Goal: Transaction & Acquisition: Obtain resource

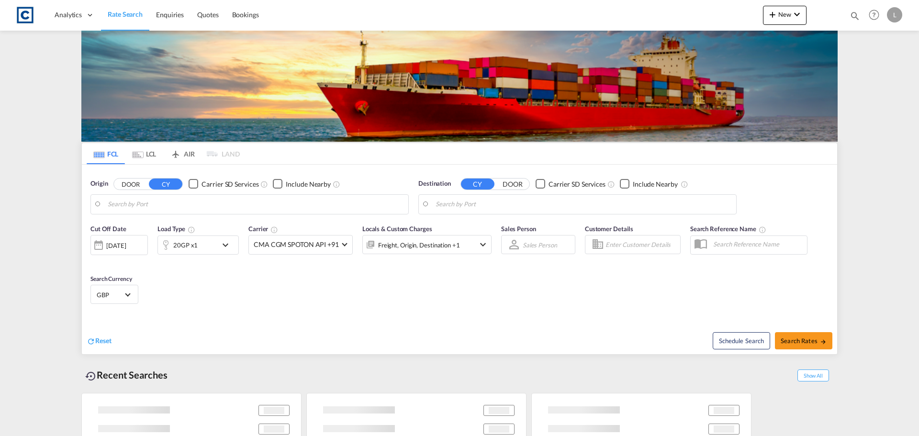
type input "GB-EC3N, City of London"
type input "Melbourne, AUMEL"
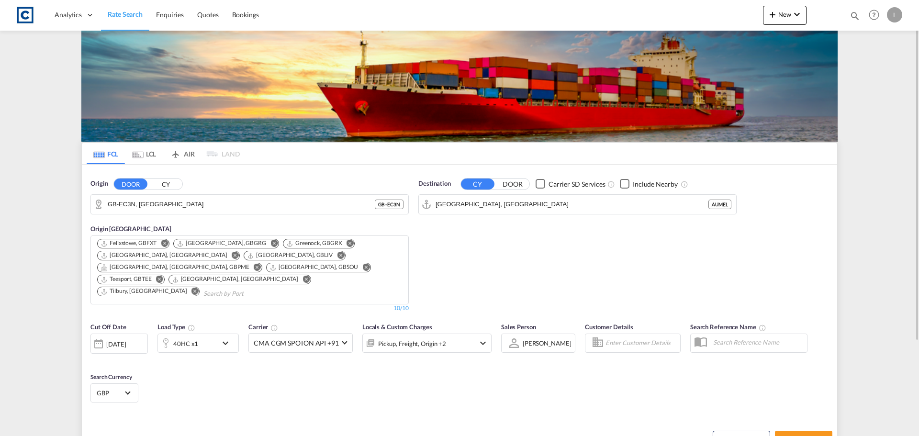
click at [176, 181] on button "CY" at bounding box center [166, 184] width 34 height 11
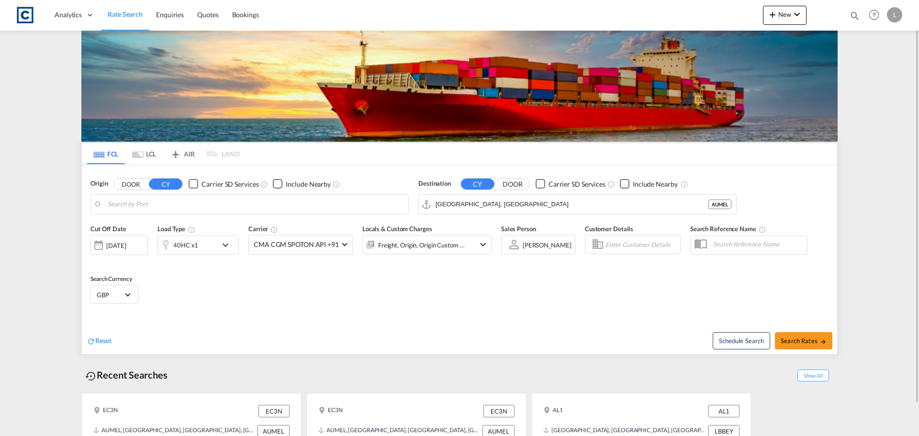
click at [169, 195] on md-input-container "GB-EC3N, City of London" at bounding box center [249, 204] width 317 height 19
click at [157, 207] on body "Analytics Dashboard Rate Search Enquiries Quotes Bookings" at bounding box center [459, 218] width 919 height 436
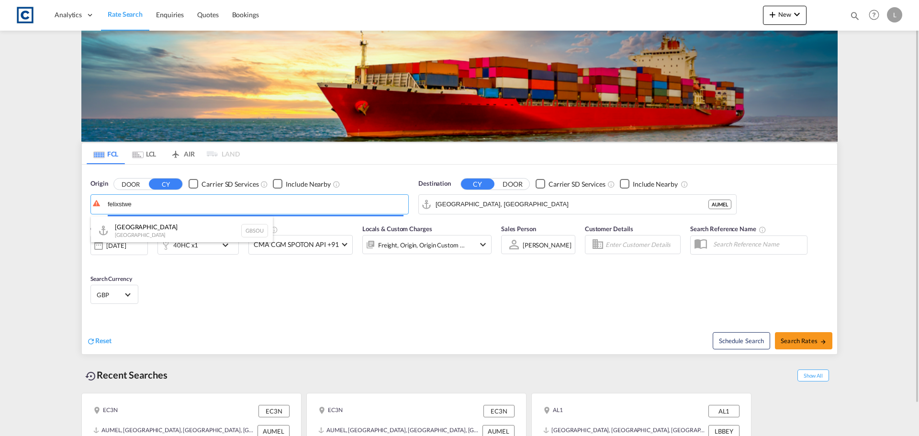
click at [114, 179] on button "DOOR" at bounding box center [131, 184] width 34 height 11
click at [146, 205] on input "felixstw" at bounding box center [256, 204] width 296 height 14
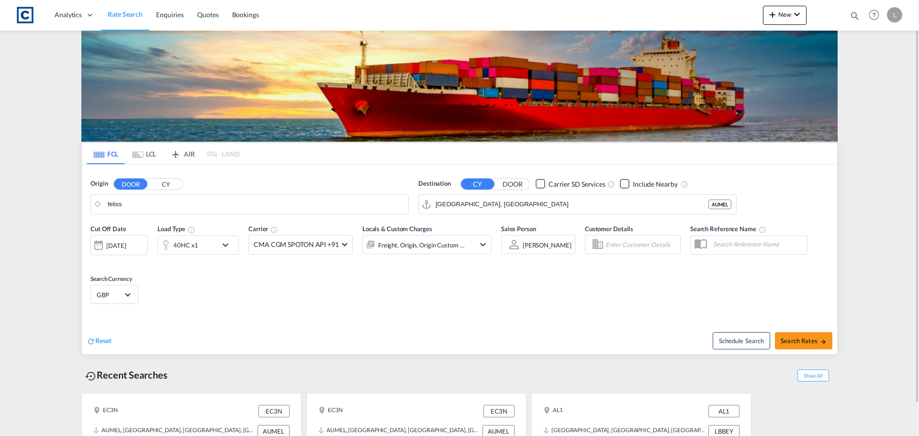
click at [163, 184] on button "CY" at bounding box center [166, 184] width 34 height 11
click at [135, 206] on body "Analytics Dashboard Rate Search Enquiries Quotes Bookings" at bounding box center [459, 218] width 919 height 436
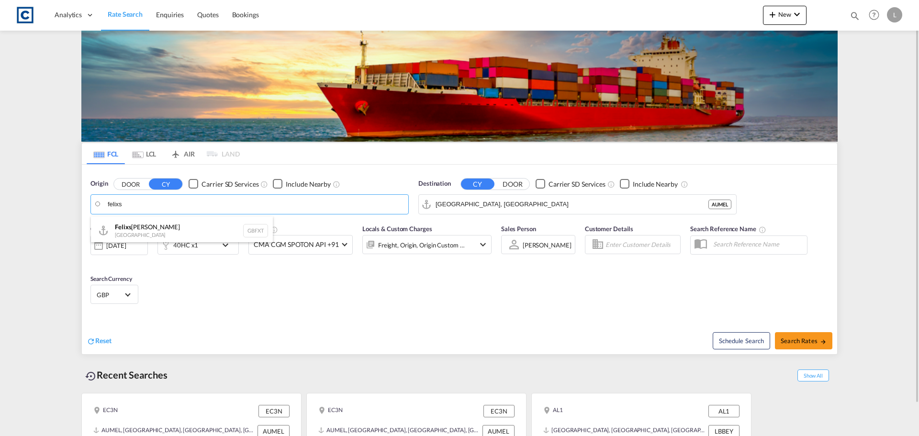
drag, startPoint x: 134, startPoint y: 232, endPoint x: 379, endPoint y: 231, distance: 245.2
click at [134, 232] on div "Felixs towe United Kingdom GBFXT" at bounding box center [182, 230] width 182 height 29
type input "Felixstowe, GBFXT"
click at [526, 202] on input "Melbourne, AUMEL" at bounding box center [584, 204] width 296 height 14
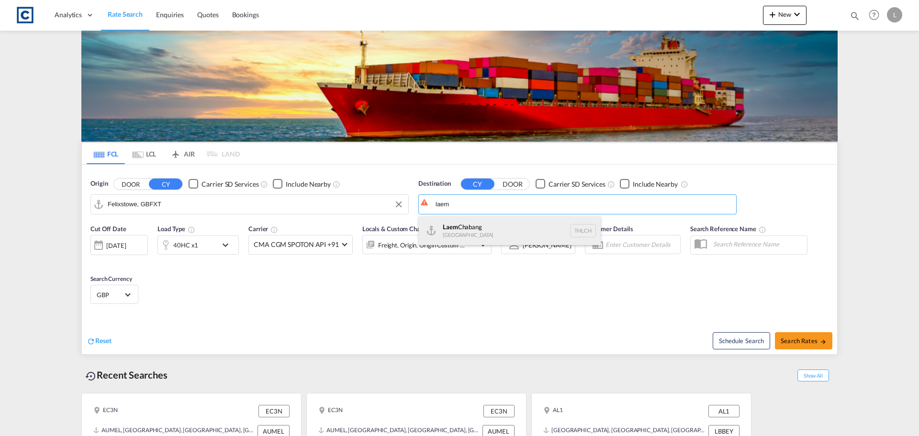
click at [503, 224] on div "Laem Chabang Thailand THLCH" at bounding box center [510, 230] width 182 height 29
type input "Laem Chabang, THLCH"
click at [201, 239] on div "40HC x1" at bounding box center [187, 245] width 59 height 19
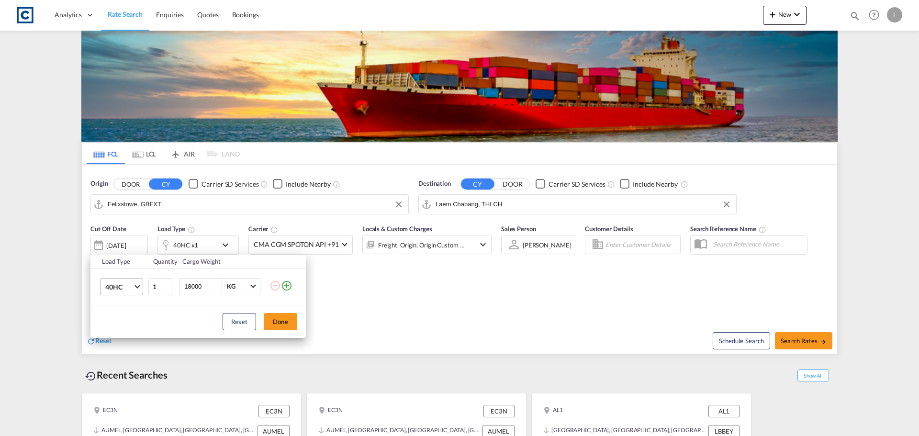
click at [139, 284] on md-select-value "40HC" at bounding box center [123, 287] width 38 height 16
click at [112, 256] on div "40RE" at bounding box center [113, 260] width 16 height 10
click at [291, 318] on button "Done" at bounding box center [281, 321] width 34 height 17
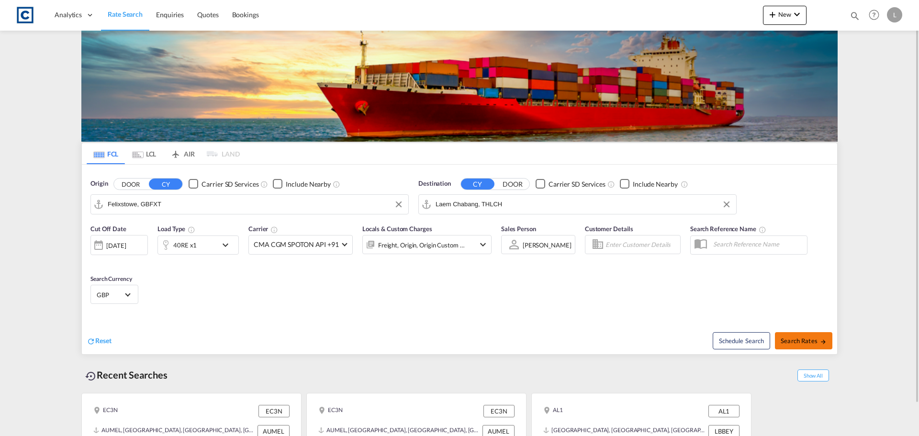
click at [817, 345] on button "Search Rates" at bounding box center [803, 340] width 57 height 17
type input "GBFXT to THLCH / 8 Sep 2025"
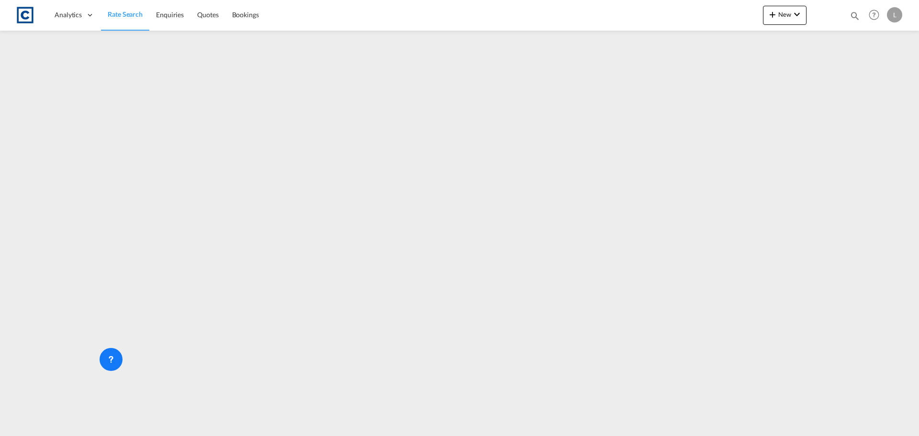
drag, startPoint x: 131, startPoint y: 15, endPoint x: 101, endPoint y: 2, distance: 33.0
click at [131, 15] on span "Rate Search" at bounding box center [125, 14] width 35 height 8
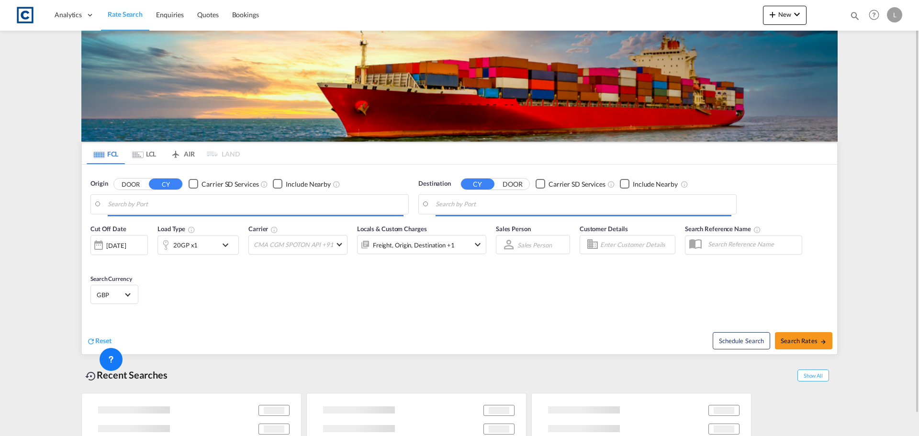
type input "Felixstowe, GBFXT"
type input "Laem Chabang, THLCH"
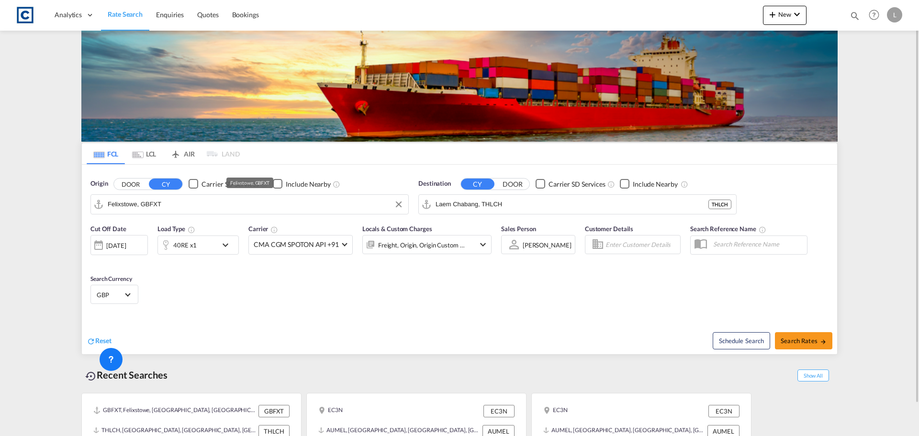
drag, startPoint x: 130, startPoint y: 202, endPoint x: 142, endPoint y: 189, distance: 17.3
click at [130, 202] on input "Felixstowe, GBFXT" at bounding box center [256, 204] width 296 height 14
click at [142, 185] on button "DOOR" at bounding box center [131, 184] width 34 height 11
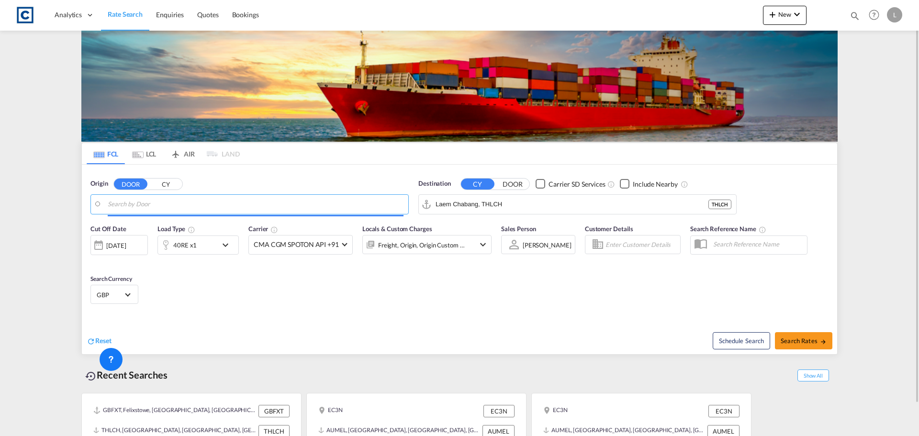
click at [137, 205] on input "Search by Door" at bounding box center [256, 204] width 296 height 14
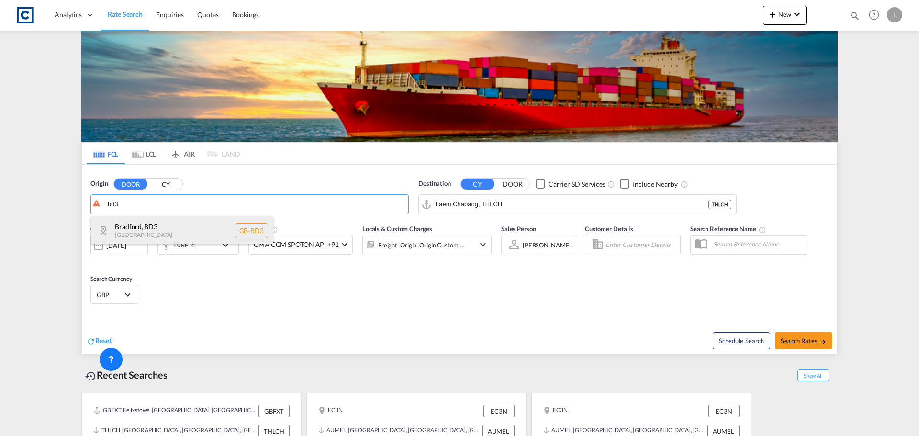
click at [143, 225] on div "Bradford , BD3 United Kingdom GB-BD3" at bounding box center [182, 230] width 182 height 29
type input "GB-BD3, Bradford"
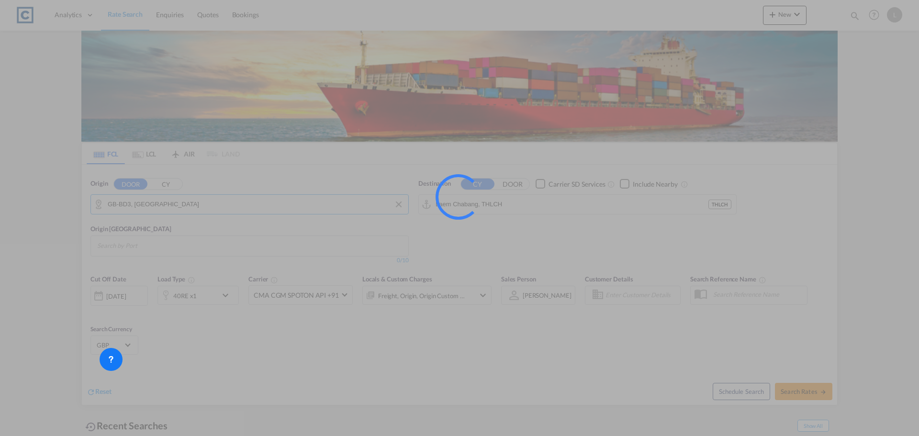
click at [513, 205] on input "Laem Chabang, THLCH" at bounding box center [572, 204] width 273 height 14
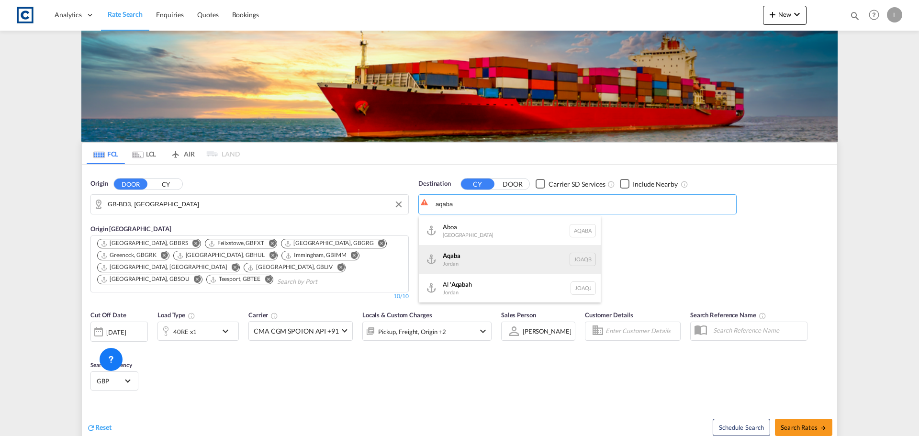
click at [471, 260] on div "Aqaba Jordan JOAQB" at bounding box center [510, 259] width 182 height 29
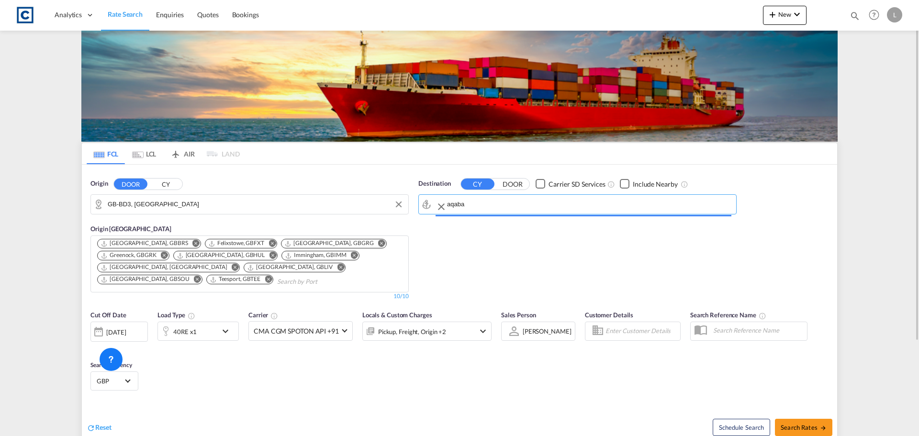
type input "Aqaba, JOAQB"
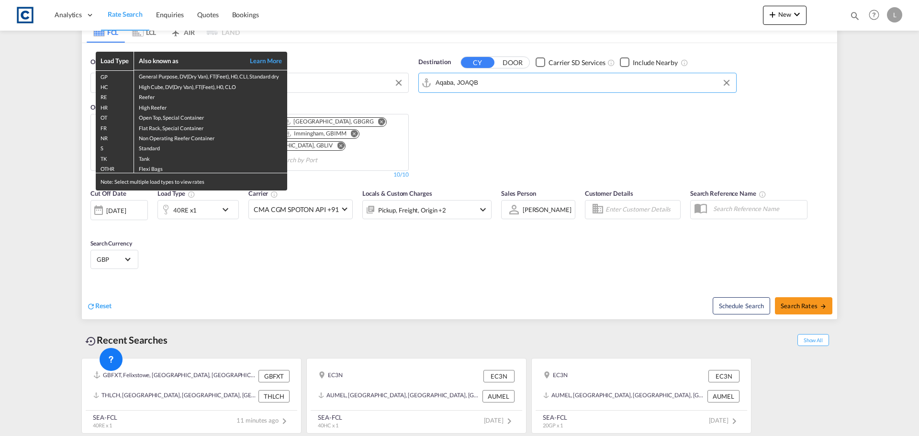
click at [199, 213] on div "Load Type Also known as Learn More GP General Purpose, DV(Dry Van), FT(Feet), H…" at bounding box center [459, 218] width 919 height 436
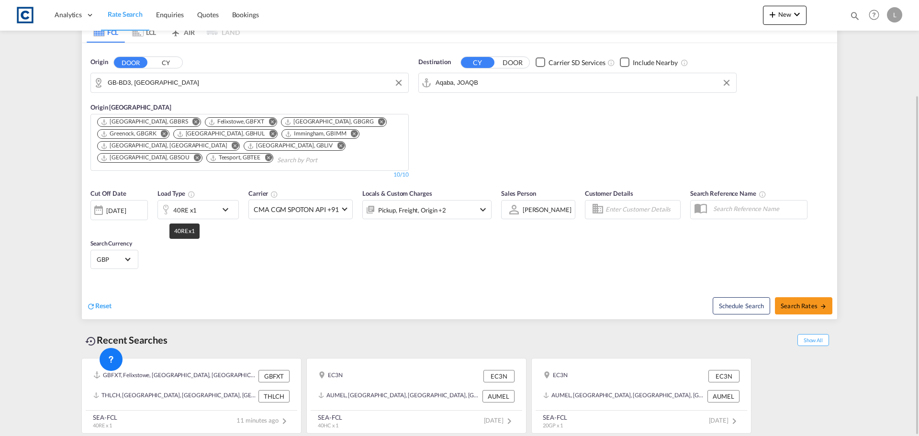
click at [193, 205] on div "40RE x1" at bounding box center [184, 210] width 23 height 13
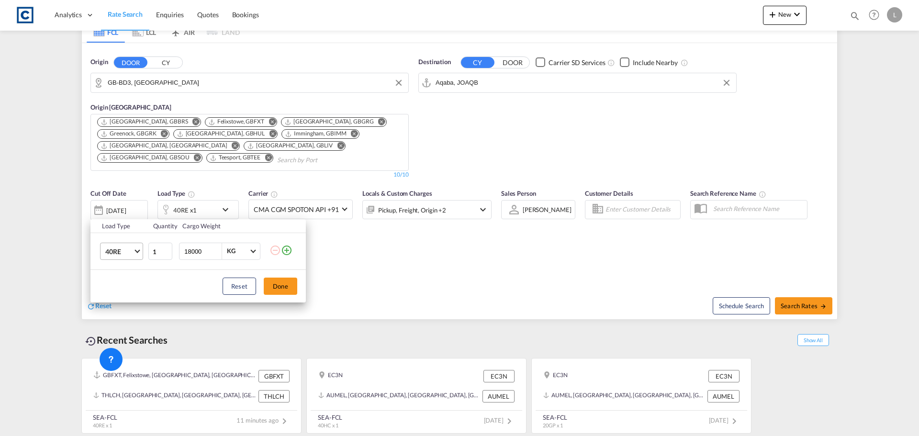
click at [121, 253] on span "40RE" at bounding box center [119, 252] width 28 height 10
click at [121, 228] on div "40HC" at bounding box center [114, 231] width 18 height 10
click at [285, 288] on button "Done" at bounding box center [281, 286] width 34 height 17
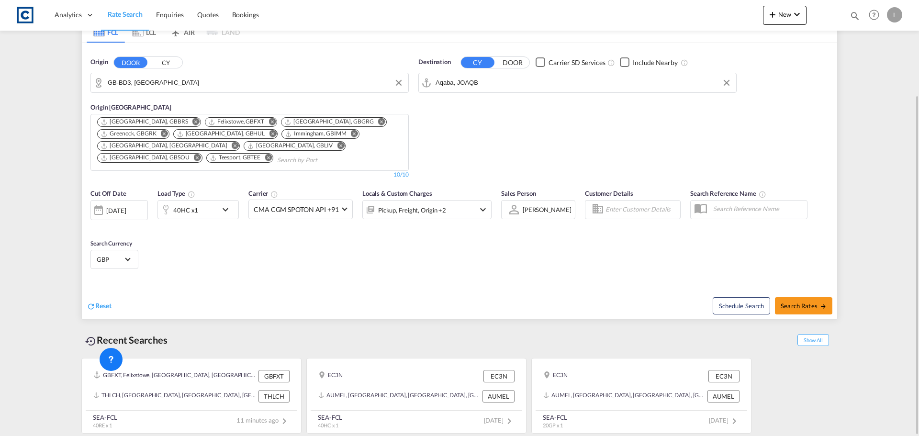
click at [455, 210] on div "Pickup, Freight, Origin +2" at bounding box center [414, 209] width 102 height 19
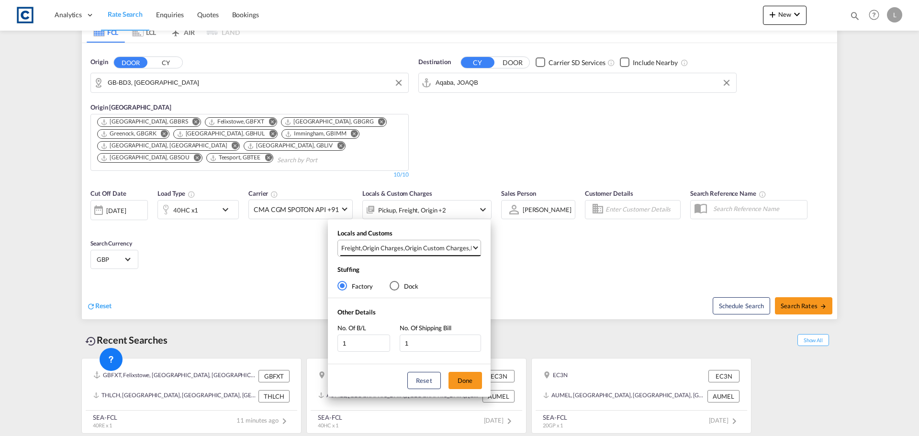
click at [462, 246] on div "Origin Custom Charges" at bounding box center [437, 248] width 64 height 9
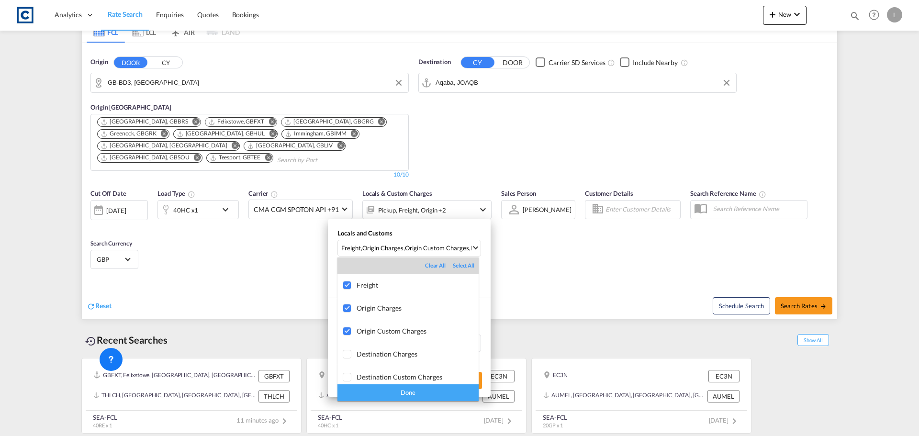
click at [407, 396] on div "Done" at bounding box center [408, 393] width 141 height 17
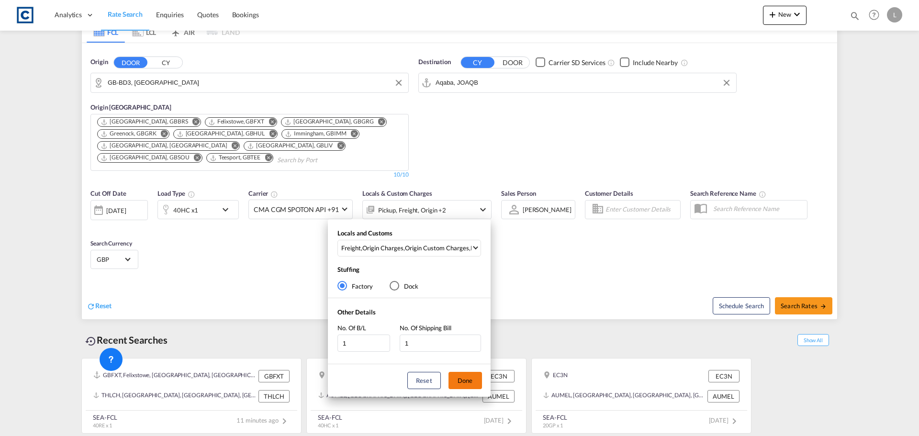
click at [474, 376] on button "Done" at bounding box center [466, 380] width 34 height 17
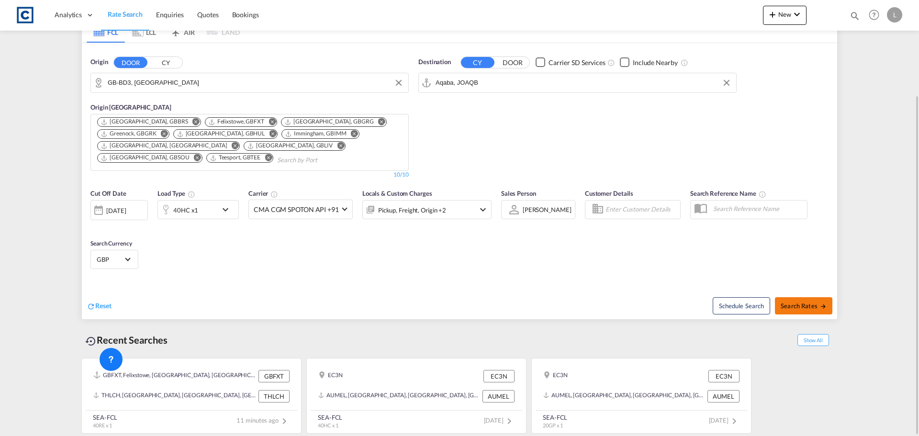
click at [831, 308] on button "Search Rates" at bounding box center [803, 305] width 57 height 17
type input "BD3 to JOAQB / 8 Sep 2025"
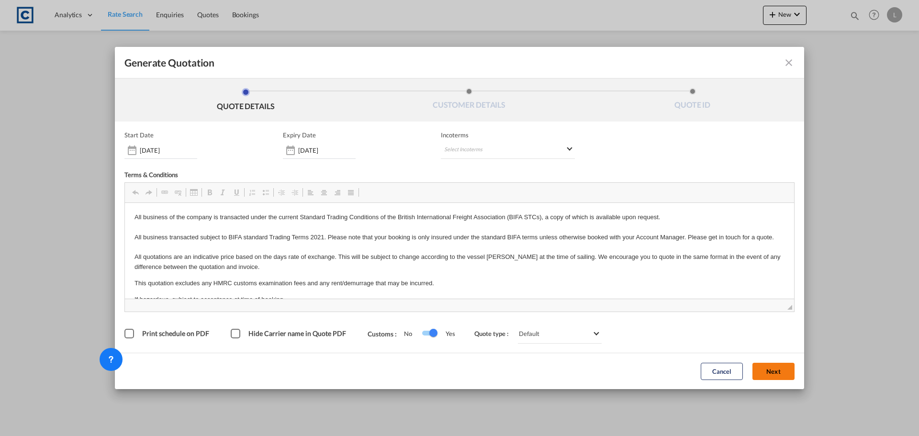
click at [769, 306] on span "◢" at bounding box center [459, 305] width 669 height 13
click at [784, 373] on button "Next" at bounding box center [774, 371] width 42 height 17
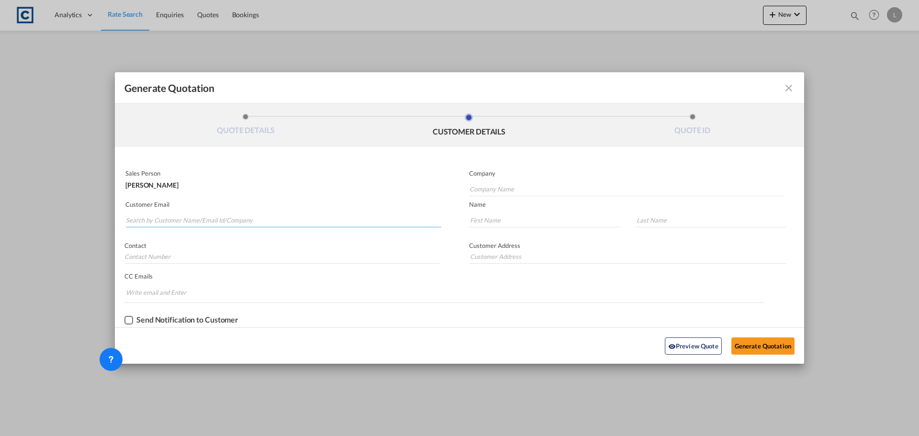
click at [214, 221] on input "Search by Customer Name/Email Id/Company" at bounding box center [284, 220] width 316 height 14
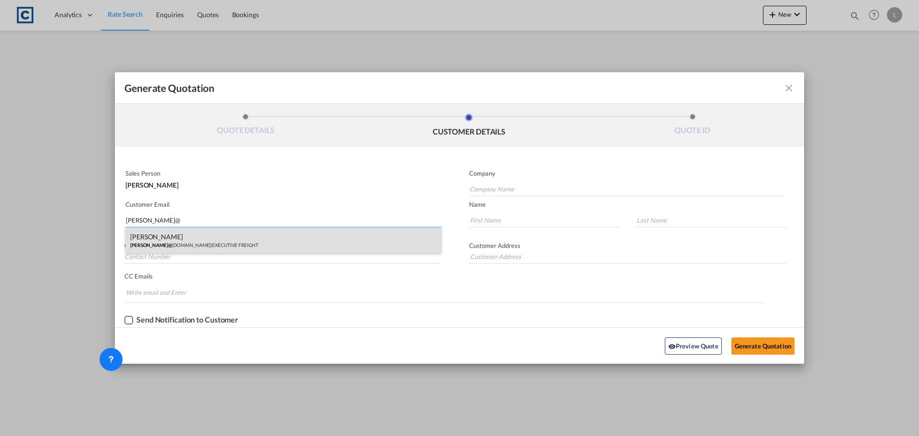
type input "robin@"
click at [192, 240] on div "ROBIN RICH ROBIN@ EXECUTIVEFREIGHTSERVICES.CO.UK | EXECUTIVE FREIGHT" at bounding box center [283, 240] width 316 height 26
type input "EXECUTIVE FREIGHT"
type input "ROBIN@EXECUTIVEFREIGHTSERVICES.CO.UK"
type input "ROBIN"
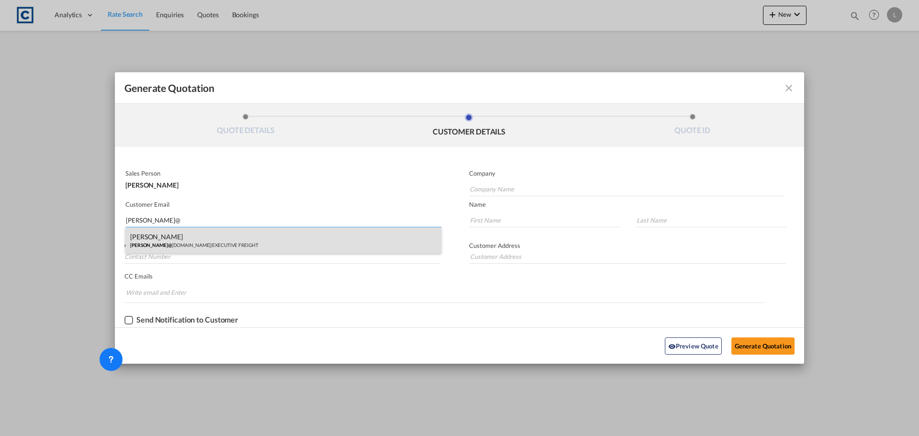
type input "RICH"
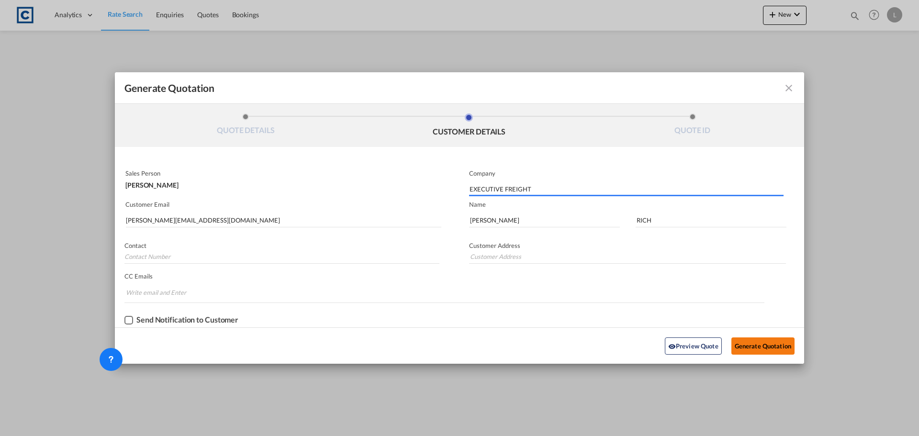
click at [748, 346] on button "Generate Quotation" at bounding box center [763, 346] width 63 height 17
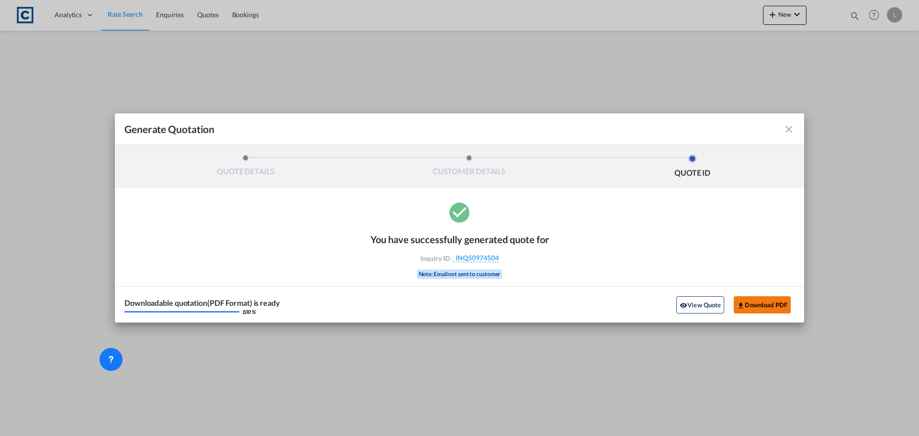
click at [770, 306] on button "Download PDF" at bounding box center [762, 304] width 57 height 17
click at [788, 132] on md-icon "icon-close fg-AAA8AD cursor m-0" at bounding box center [788, 129] width 11 height 11
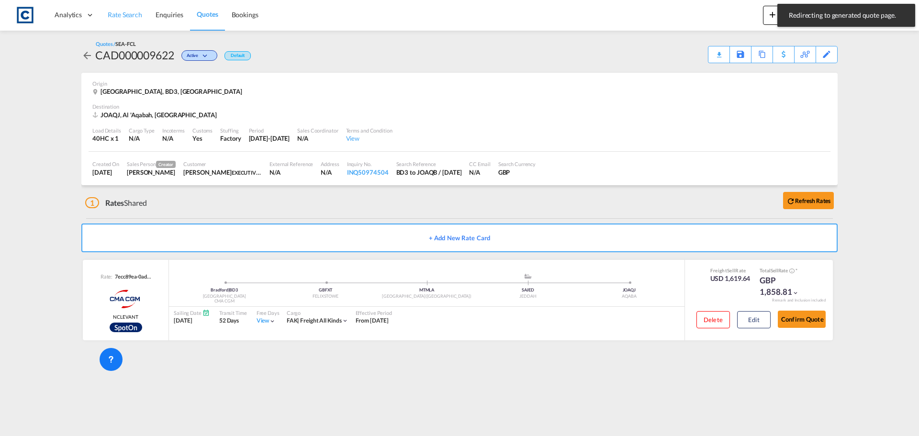
click at [131, 15] on span "Rate Search" at bounding box center [125, 15] width 34 height 8
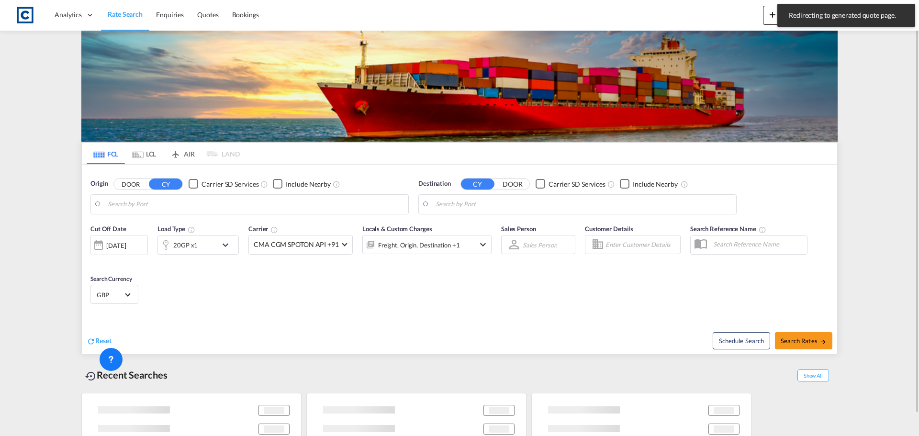
type input "GB-BD3, Bradford"
type input "Aqaba, JOAQB"
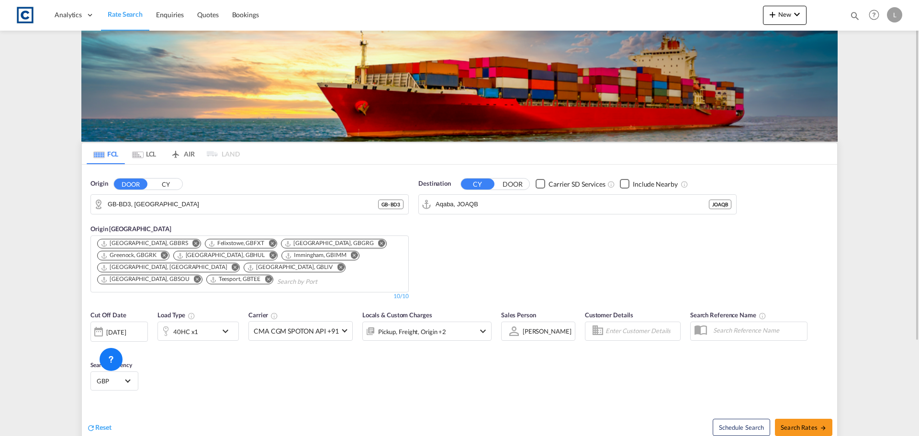
scroll to position [122, 0]
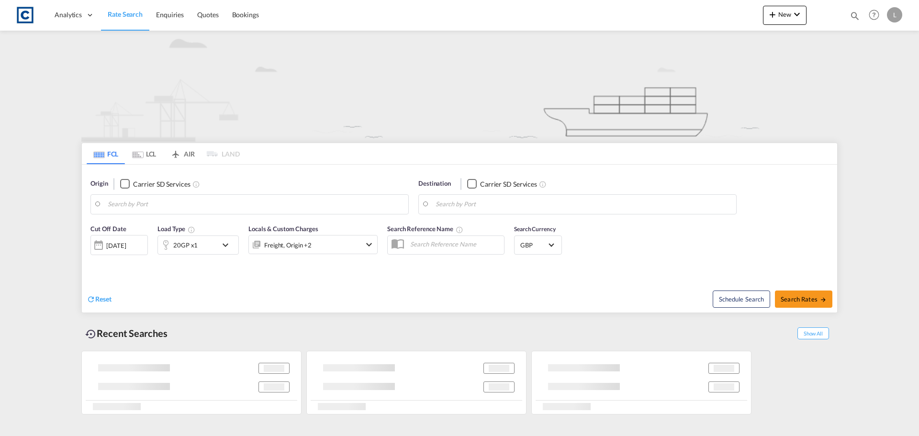
type input "BD3"
type input "Aqaba, JOAQB"
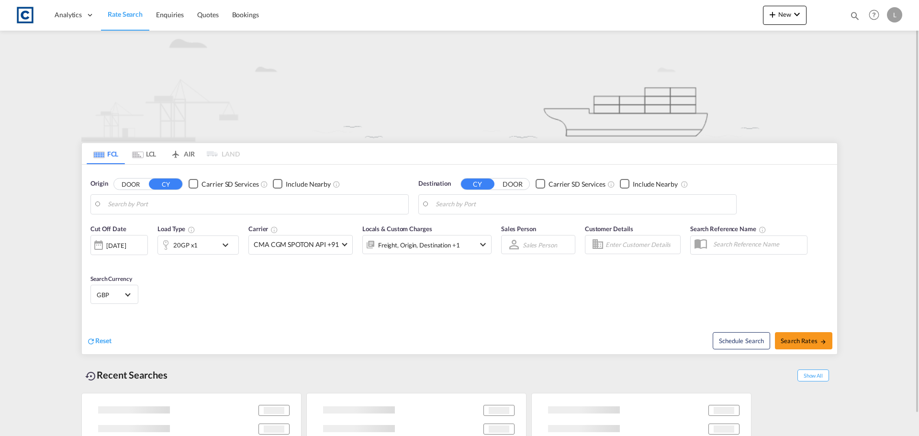
type input "GB-BD3, Bradford"
type input "Aqaba, JOAQB"
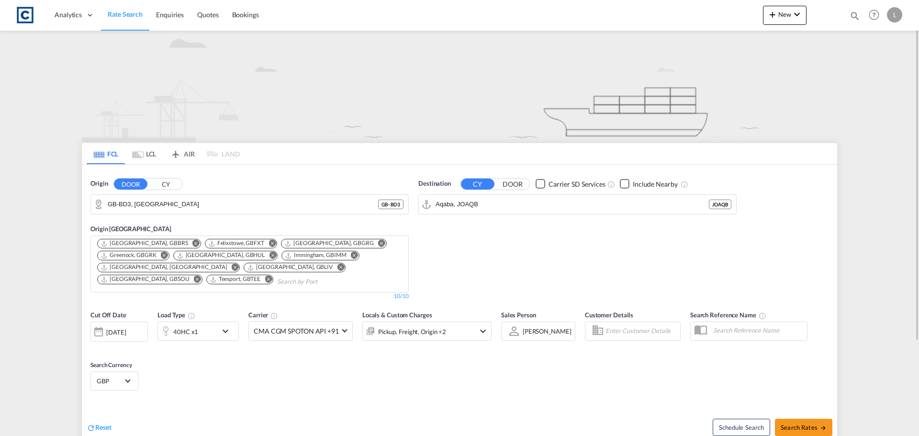
click at [168, 184] on button "CY" at bounding box center [166, 184] width 34 height 11
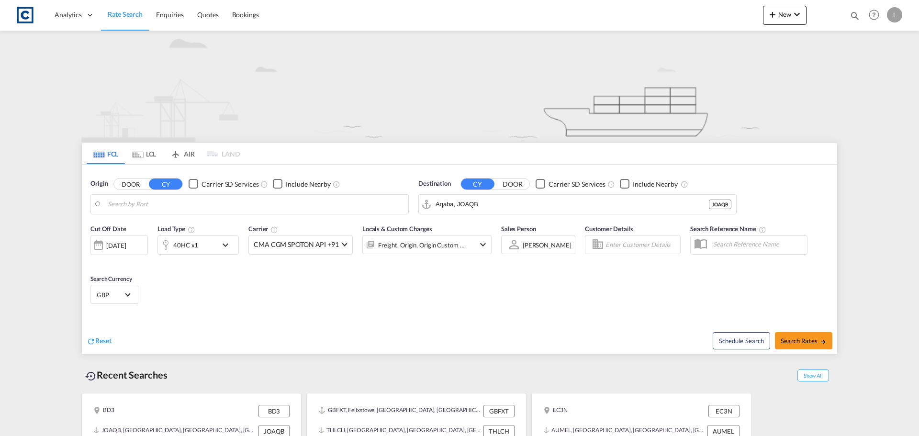
click at [138, 201] on body "Analytics Dashboard Rate Search Enquiries Quotes Bookings" at bounding box center [459, 218] width 919 height 436
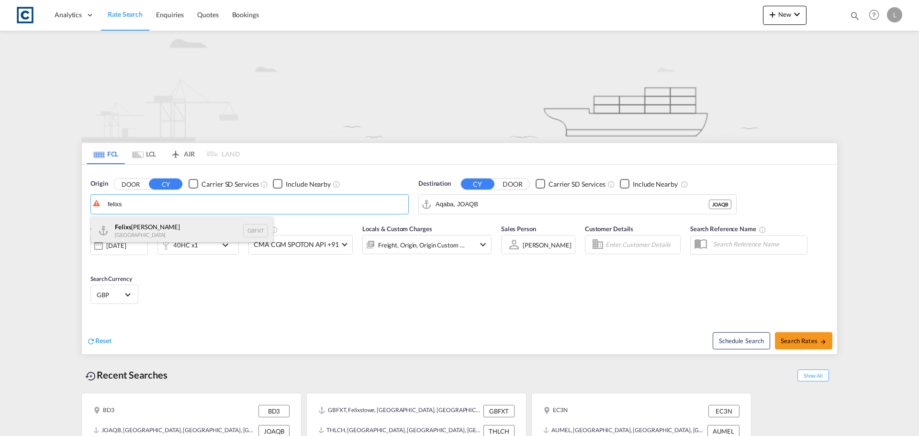
click at [140, 233] on div "Felixs towe United Kingdom GBFXT" at bounding box center [182, 230] width 182 height 29
type input "Felixstowe, GBFXT"
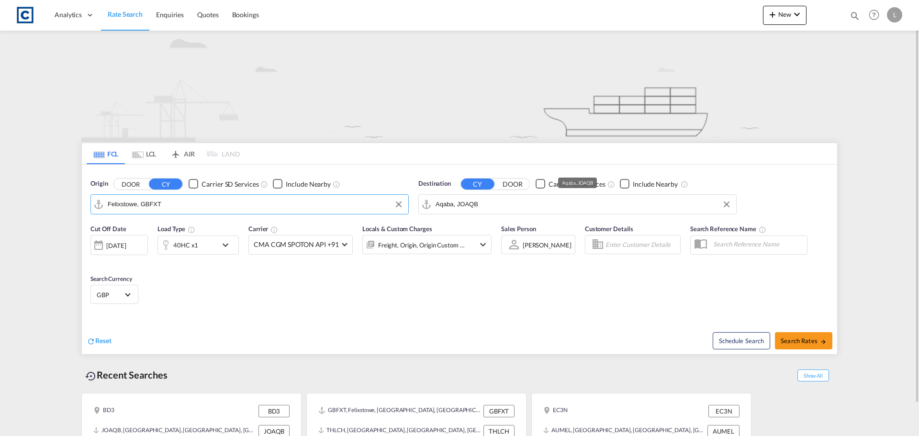
click at [478, 205] on input "Aqaba, JOAQB" at bounding box center [584, 204] width 296 height 14
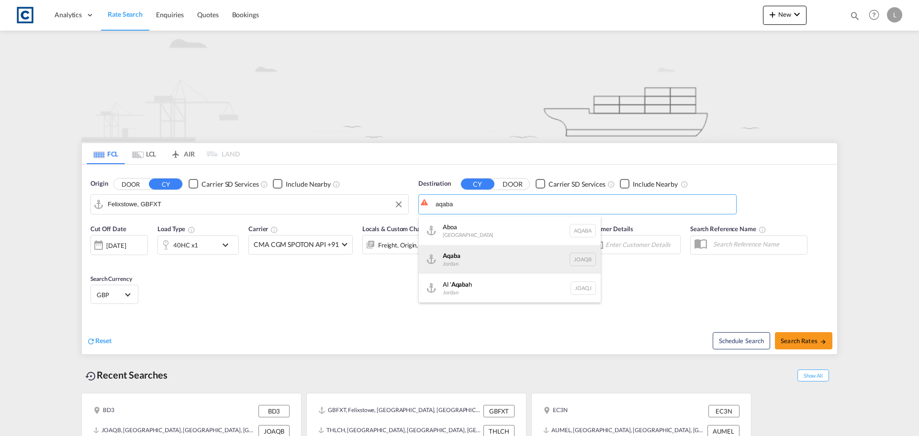
click at [495, 258] on div "Aqaba Jordan JOAQB" at bounding box center [510, 259] width 182 height 29
type input "Aqaba, JOAQB"
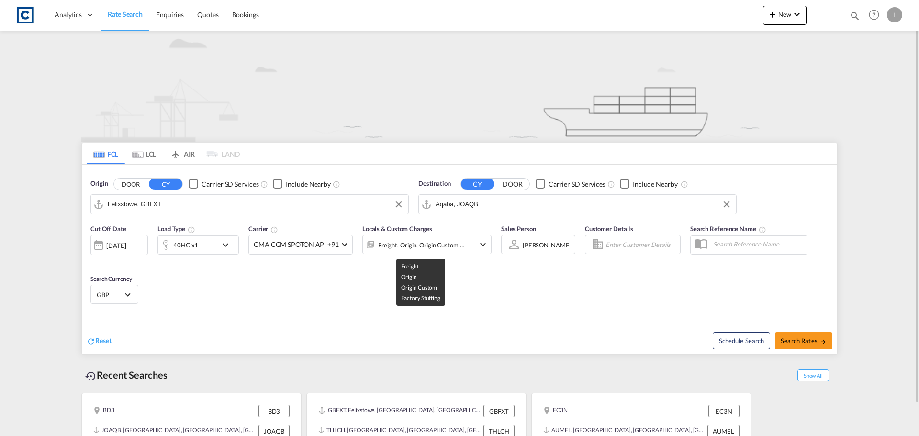
click at [436, 249] on div "Freight, Origin, Origin Custom +1" at bounding box center [421, 244] width 87 height 13
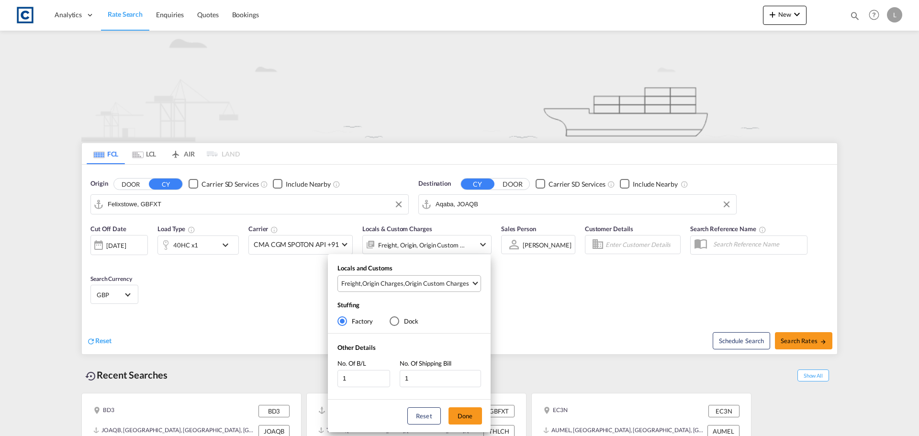
click at [437, 281] on div "Origin Custom Charges" at bounding box center [437, 283] width 64 height 9
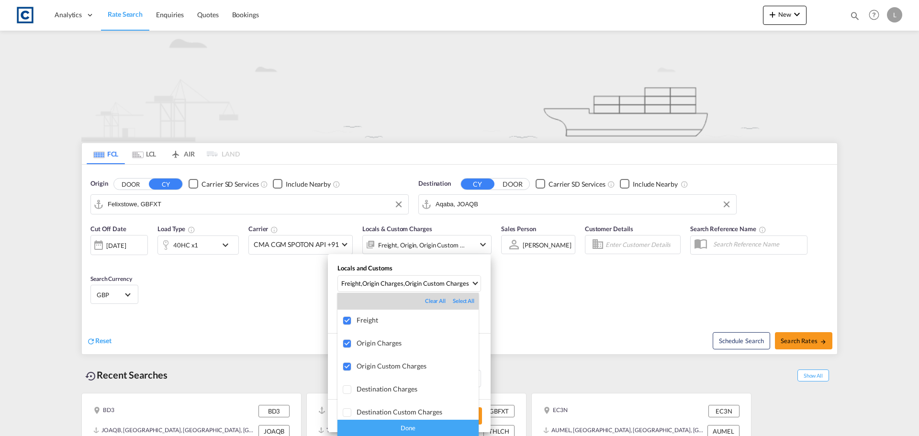
click at [430, 430] on div "Done" at bounding box center [408, 428] width 141 height 17
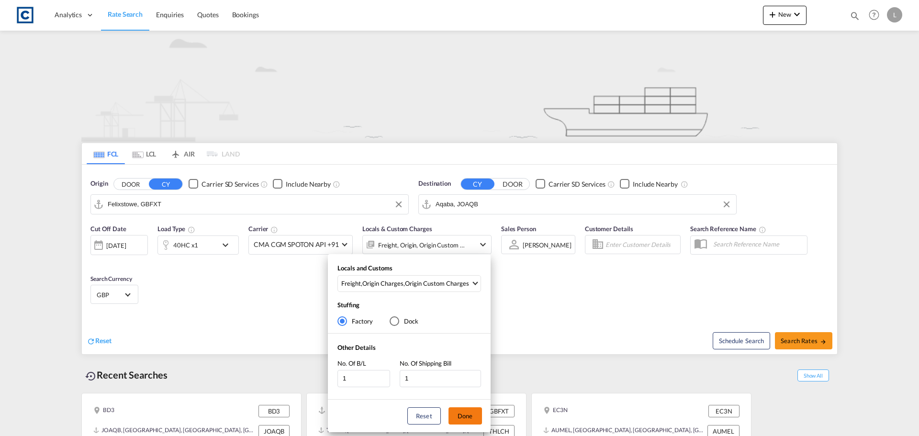
click at [469, 416] on button "Done" at bounding box center [466, 415] width 34 height 17
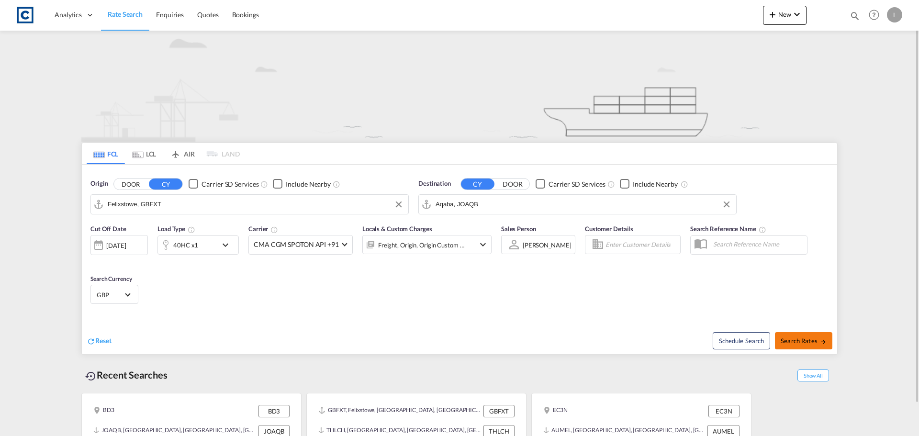
click at [803, 342] on span "Search Rates" at bounding box center [804, 341] width 46 height 8
type input "GBFXT to JOAQB / 8 Sep 2025"
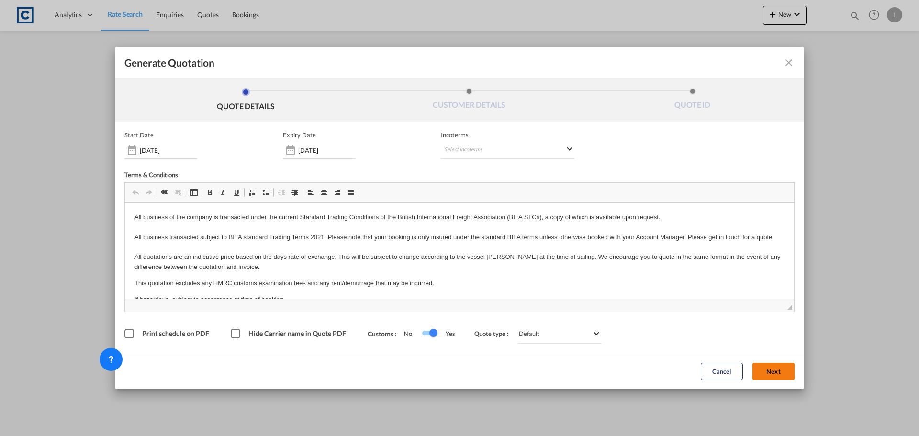
click at [764, 374] on button "Next" at bounding box center [774, 371] width 42 height 17
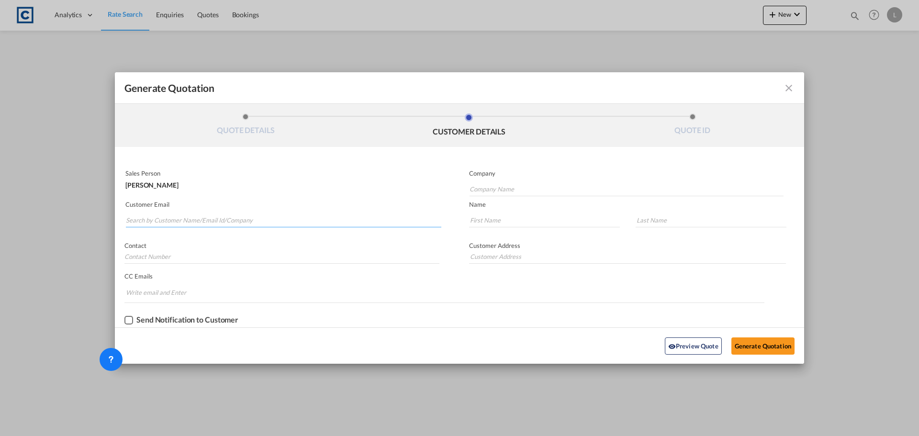
click at [197, 216] on input "Search by Customer Name/Email Id/Company" at bounding box center [284, 220] width 316 height 14
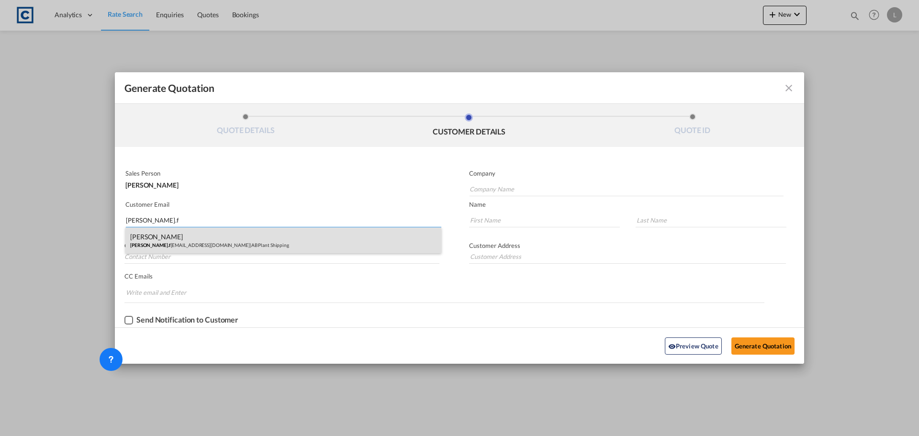
type input "martin.f"
click at [185, 239] on div "Martin Fleet martin.f leet@abplantshipping.co.uk | AB Plant Shipping" at bounding box center [283, 240] width 316 height 26
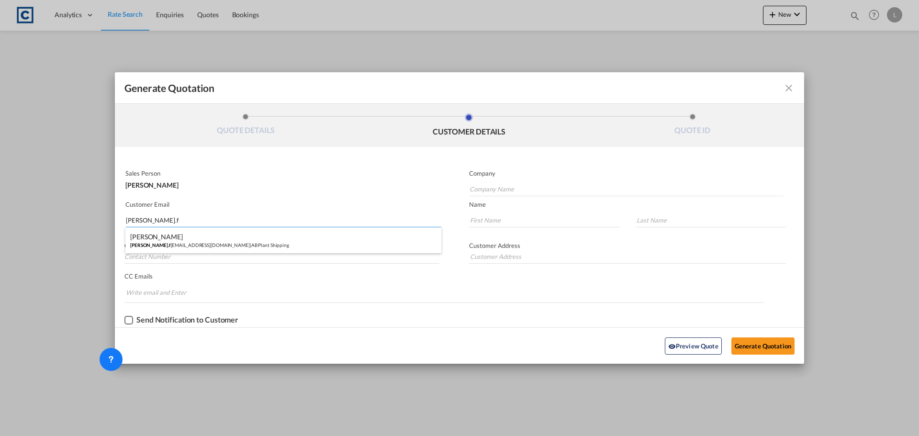
type input "AB Plant Shipping"
type input "martin.fleet@abplantshipping.co.uk"
type input "Martin"
type input "Fleet"
type input "01708728800"
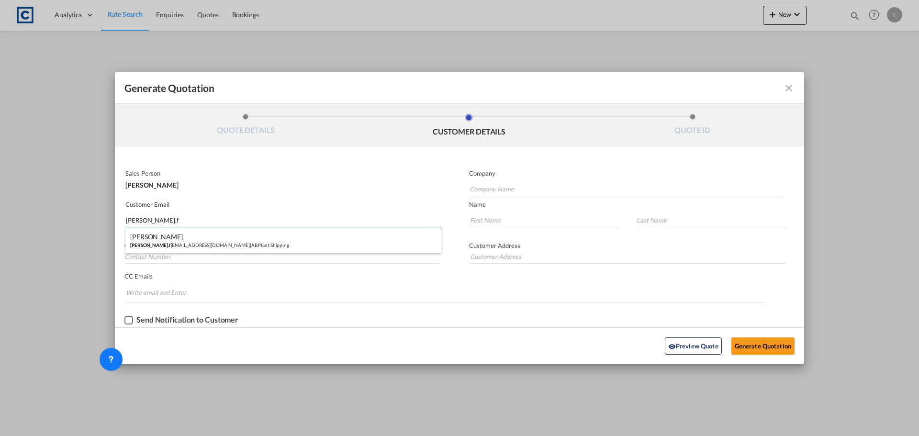
type input "3rd floor Stolt-Nielsen House 1-5 Old Church Road , Romford Essex RM7 0BQ"
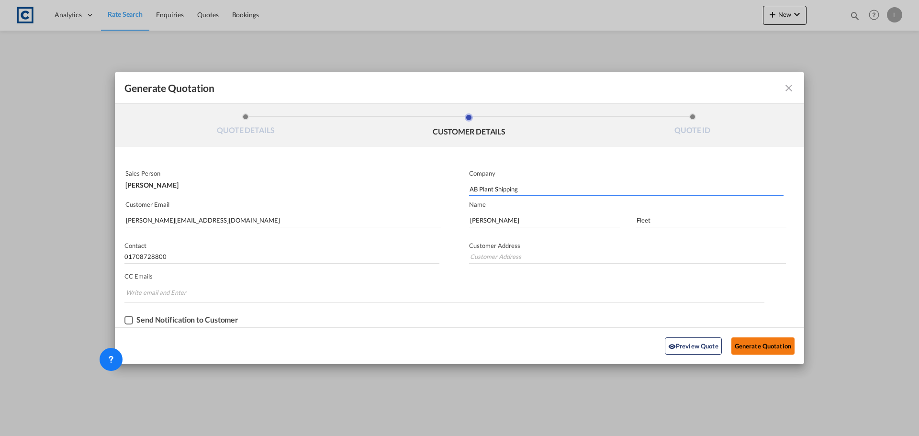
click at [759, 344] on button "Generate Quotation" at bounding box center [763, 346] width 63 height 17
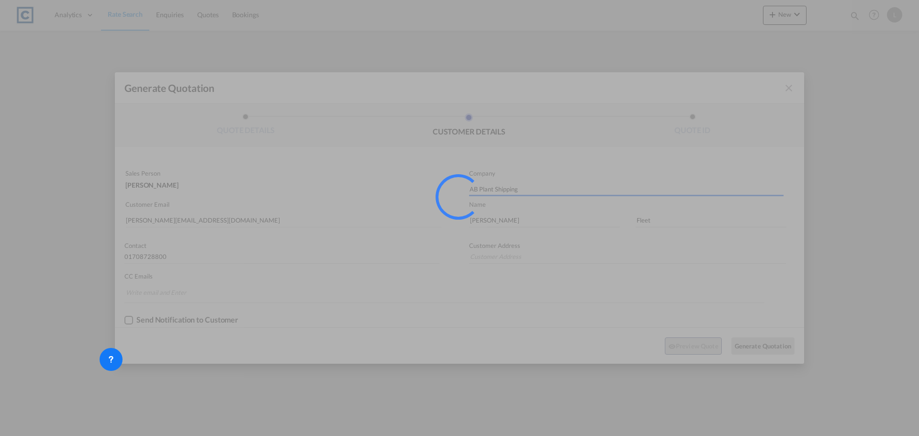
type input "3rd floor Stolt-Nielsen House 1-5 Old Church Road , Romford Essex RM7 0BQ"
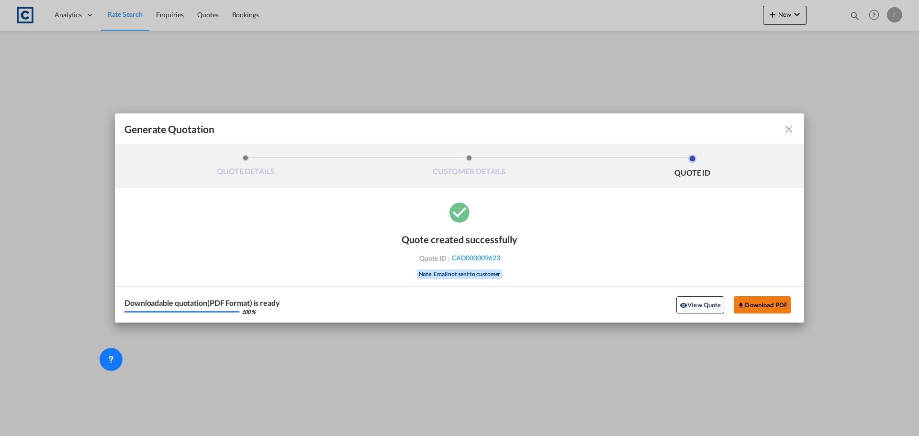
click at [768, 306] on button "Download PDF" at bounding box center [762, 304] width 57 height 17
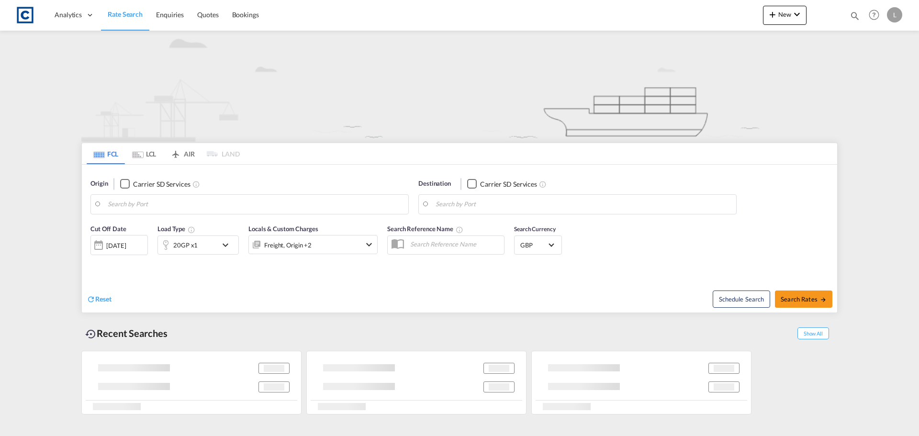
type input "Felixstowe, GBFXT"
type input "Aqaba, JOAQB"
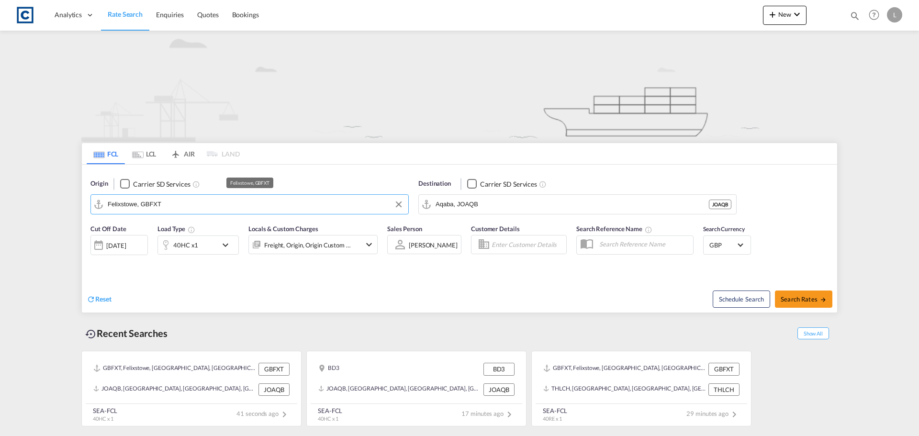
click at [150, 204] on input "Felixstowe, GBFXT" at bounding box center [256, 204] width 296 height 14
click at [195, 228] on div "[GEOGRAPHIC_DATA] [GEOGRAPHIC_DATA] [GEOGRAPHIC_DATA]" at bounding box center [182, 230] width 182 height 29
type input "[GEOGRAPHIC_DATA], [GEOGRAPHIC_DATA]"
click at [810, 298] on span "Search Rates" at bounding box center [804, 299] width 46 height 8
type input "GBLGP to JOAQB / 8 Sep 2025"
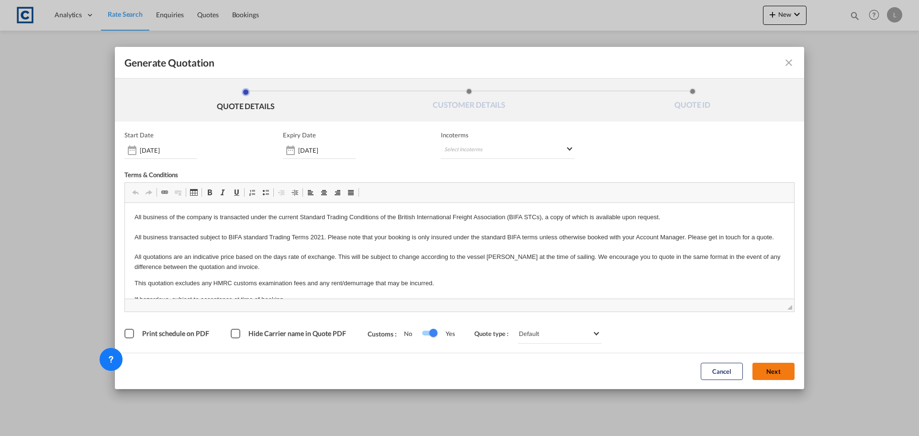
click at [770, 377] on button "Next" at bounding box center [774, 371] width 42 height 17
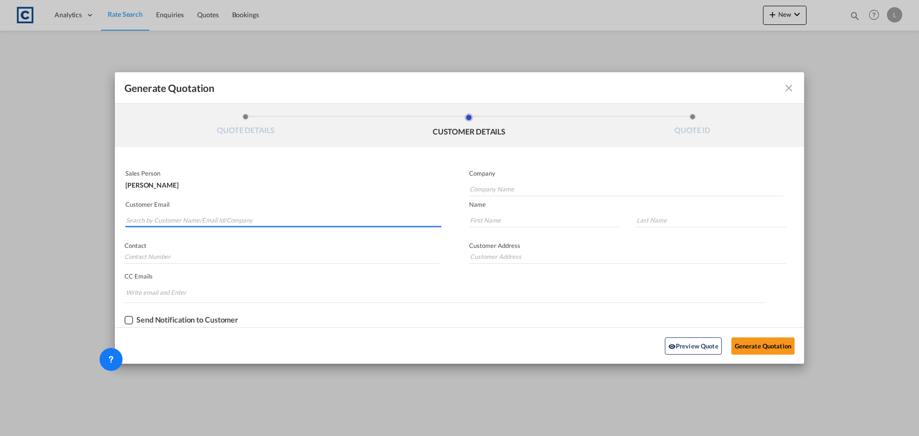
drag, startPoint x: 238, startPoint y: 218, endPoint x: 231, endPoint y: 220, distance: 7.1
click at [235, 219] on input "Search by Customer Name/Email Id/Company" at bounding box center [284, 220] width 316 height 14
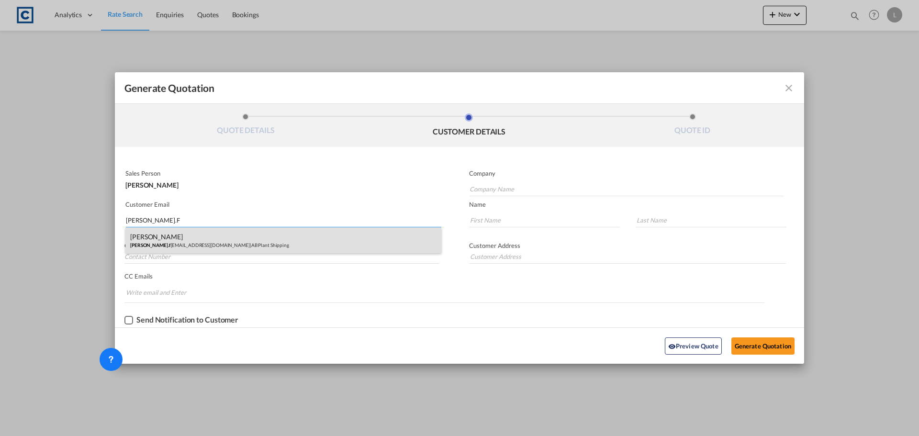
type input "MARTIN.F"
click at [205, 244] on div "Martin Fleet martin.f leet@abplantshipping.co.uk | AB Plant Shipping" at bounding box center [283, 240] width 316 height 26
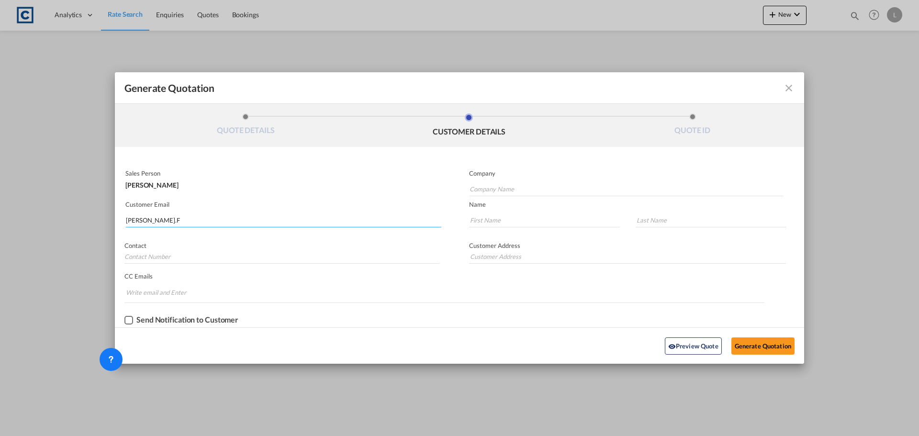
type input "AB Plant Shipping"
type input "martin.fleet@abplantshipping.co.uk"
type input "Martin"
type input "Fleet"
type input "01708728800"
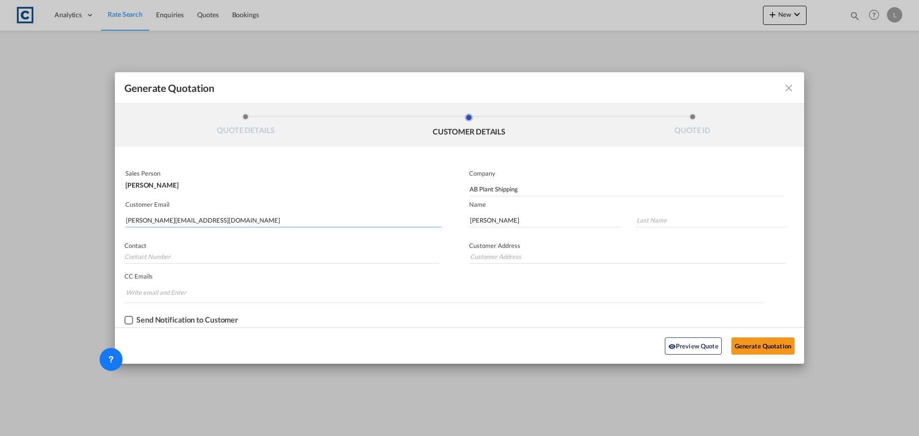
type input "3rd floor Stolt-Nielsen House 1-5 Old Church Road , Romford Essex RM7 0BQ"
click at [771, 345] on button "Generate Quotation" at bounding box center [763, 346] width 63 height 17
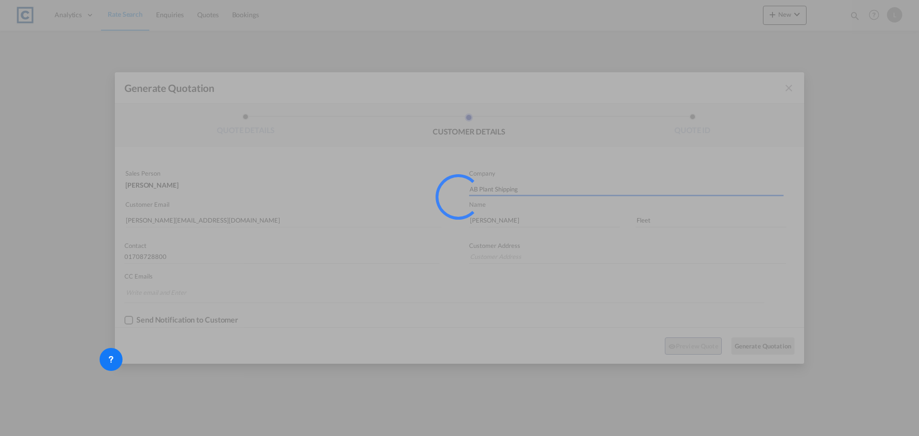
type input "3rd floor Stolt-Nielsen House 1-5 Old Church Road , Romford Essex RM7 0BQ"
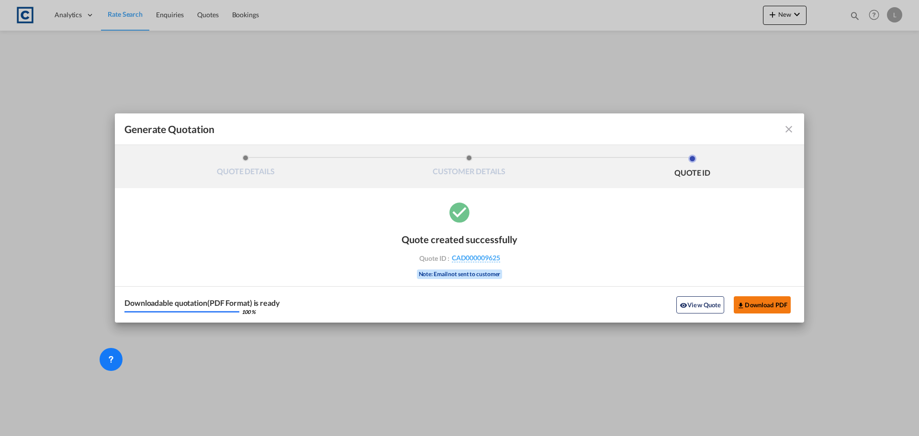
click at [769, 308] on button "Download PDF" at bounding box center [762, 304] width 57 height 17
